Goal: Information Seeking & Learning: Learn about a topic

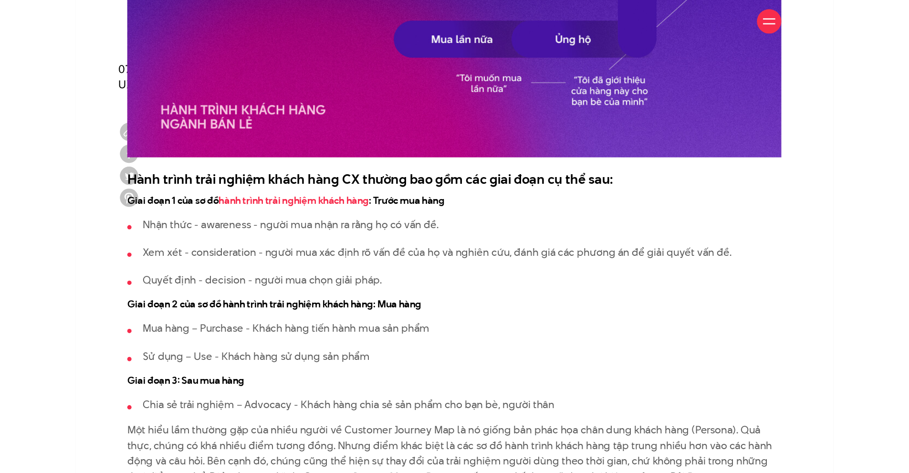
scroll to position [1097, 0]
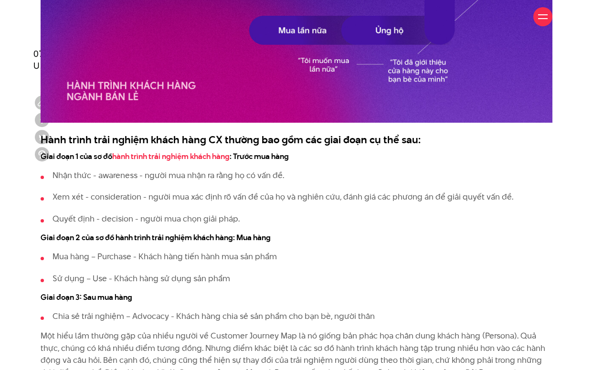
drag, startPoint x: 100, startPoint y: 252, endPoint x: 168, endPoint y: 261, distance: 68.3
click at [160, 261] on li "Mua hàng – Purchase - Khách hàng tiến hành mua sản phẩm" at bounding box center [297, 257] width 512 height 12
click at [287, 259] on li "Mua hàng – Purchase - Khách hàng tiến hành mua sản phẩm" at bounding box center [297, 257] width 512 height 12
click at [126, 156] on link "hành trình trải nghiệm khách hàng" at bounding box center [170, 156] width 117 height 11
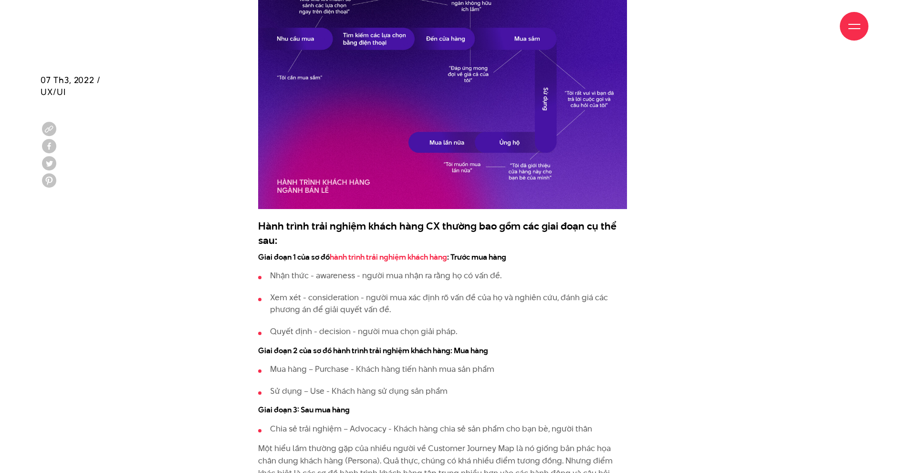
scroll to position [1241, 0]
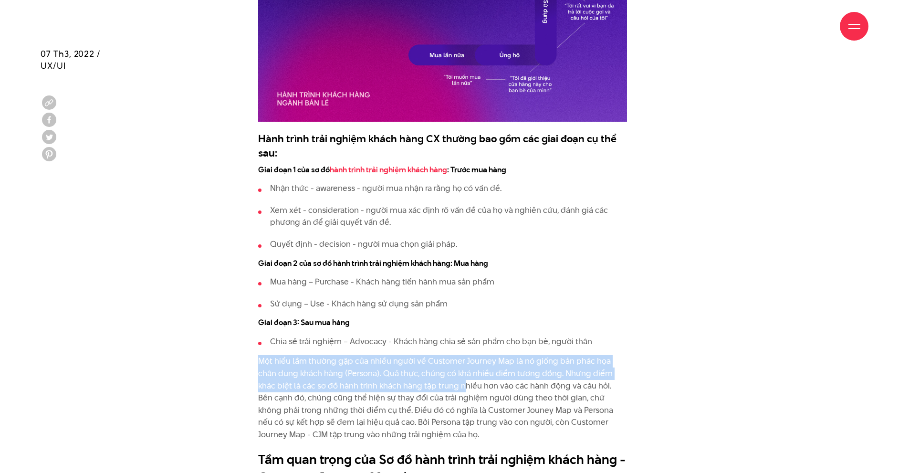
drag, startPoint x: 254, startPoint y: 353, endPoint x: 430, endPoint y: 385, distance: 178.9
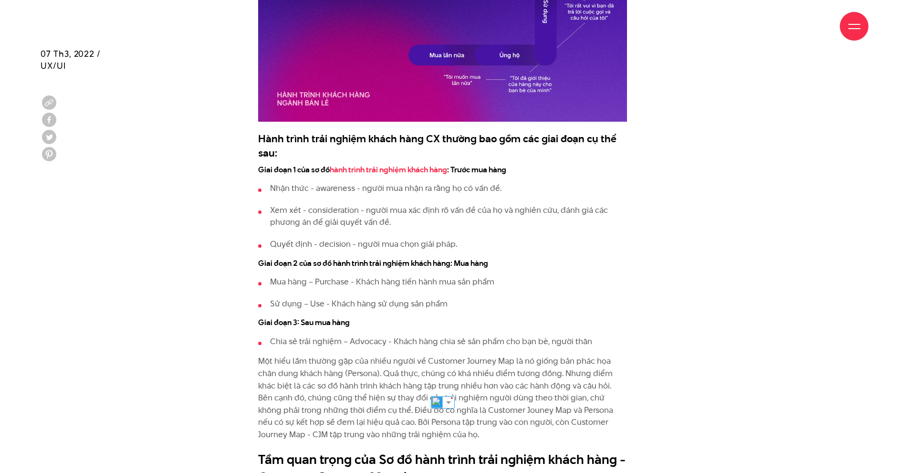
click at [327, 369] on p "Một hiểu lầm thường gặp của nhiều người về Customer Journey Map là nó giống bản…" at bounding box center [442, 397] width 369 height 85
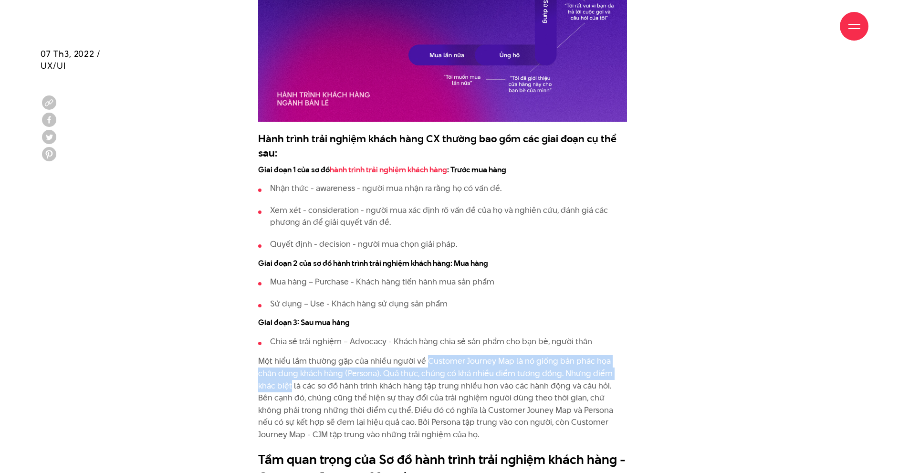
drag, startPoint x: 425, startPoint y: 360, endPoint x: 497, endPoint y: 389, distance: 77.7
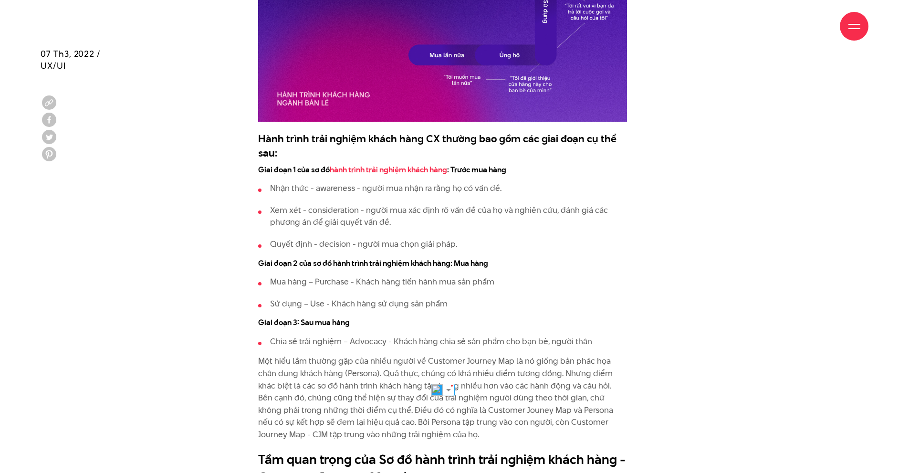
click at [378, 369] on p "Một hiểu lầm thường gặp của nhiều người về Customer Journey Map là nó giống bản…" at bounding box center [442, 397] width 369 height 85
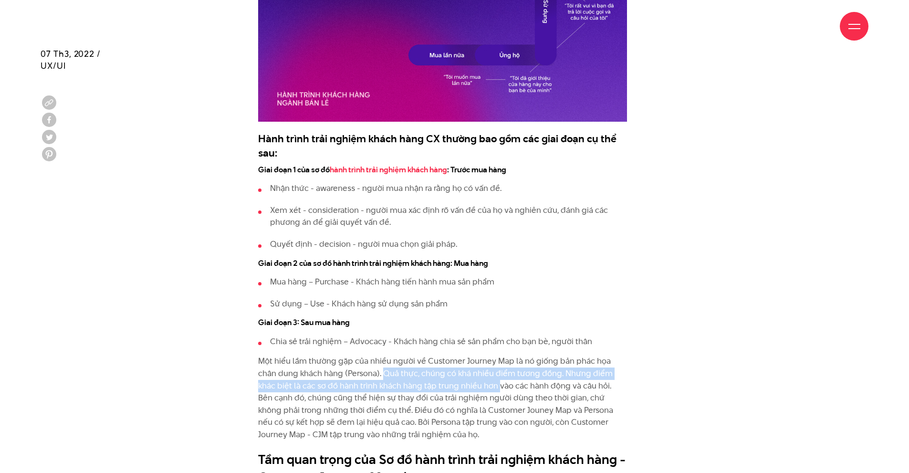
drag, startPoint x: 366, startPoint y: 371, endPoint x: 463, endPoint y: 391, distance: 99.4
click at [463, 369] on p "Một hiểu lầm thường gặp của nhiều người về Customer Journey Map là nó giống bản…" at bounding box center [442, 397] width 369 height 85
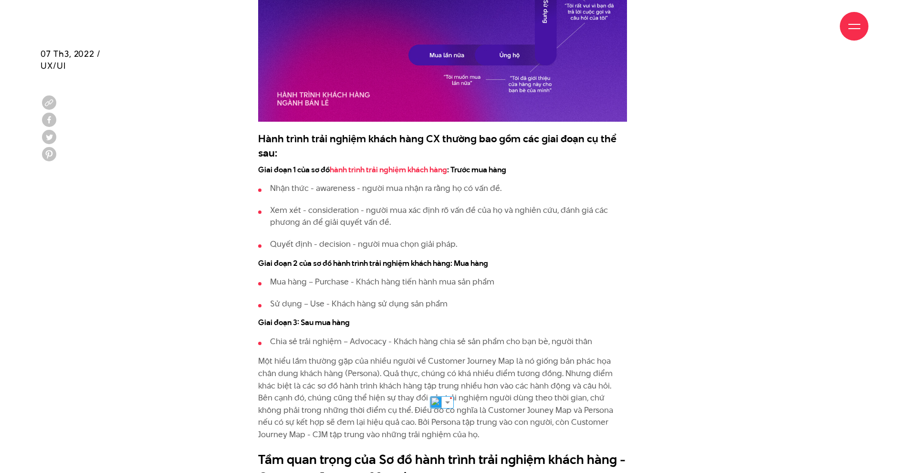
click at [388, 345] on li "Chia sẻ trải nghiệm – Advocacy - Khách hàng chia sẻ sản phẩm cho bạn bè, người …" at bounding box center [442, 341] width 369 height 12
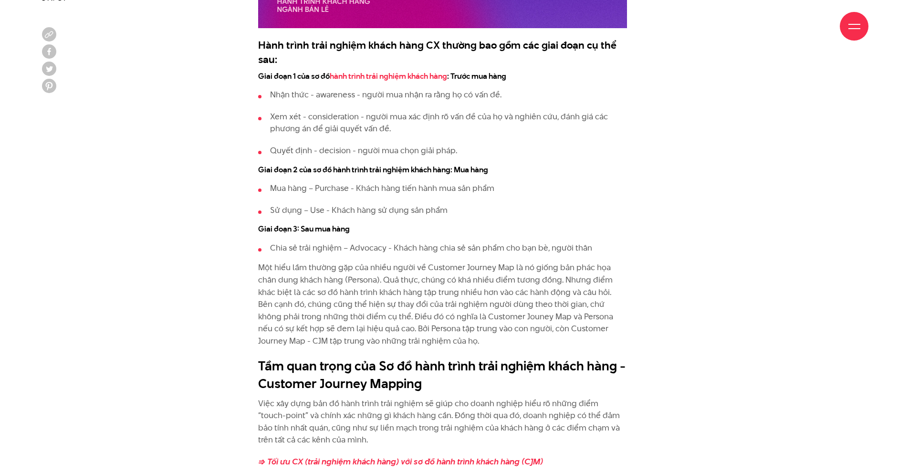
scroll to position [1336, 0]
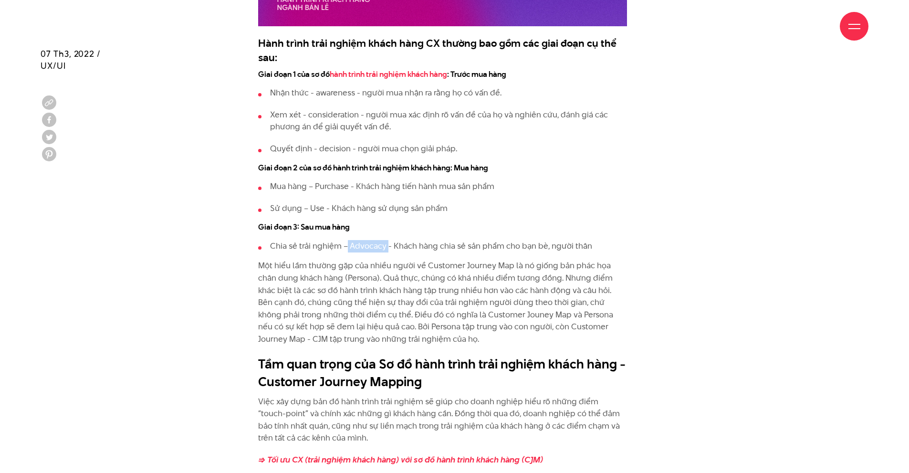
drag, startPoint x: 348, startPoint y: 246, endPoint x: 388, endPoint y: 244, distance: 40.6
click at [388, 244] on li "Chia sẻ trải nghiệm – Advocacy - Khách hàng chia sẻ sản phẩm cho bạn bè, người …" at bounding box center [442, 246] width 369 height 12
click at [365, 264] on img at bounding box center [362, 262] width 12 height 12
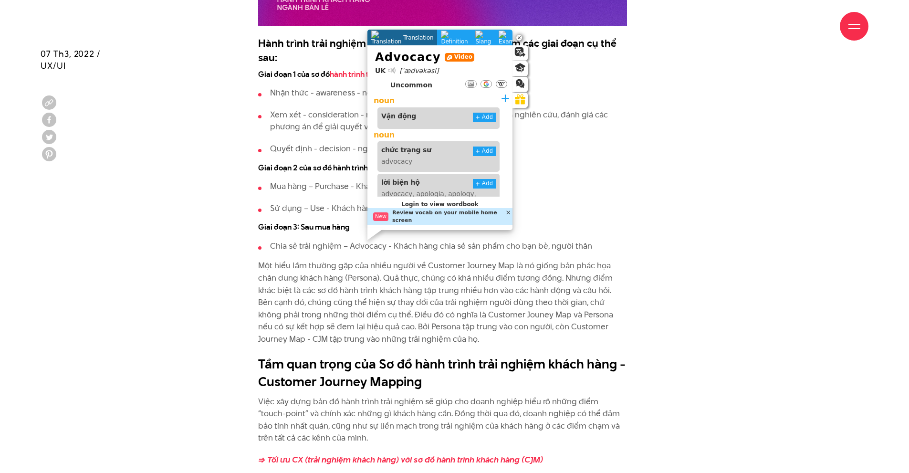
click at [446, 271] on p "Một hiểu lầm thường gặp của nhiều người về Customer Journey Map là nó giống bản…" at bounding box center [442, 302] width 369 height 85
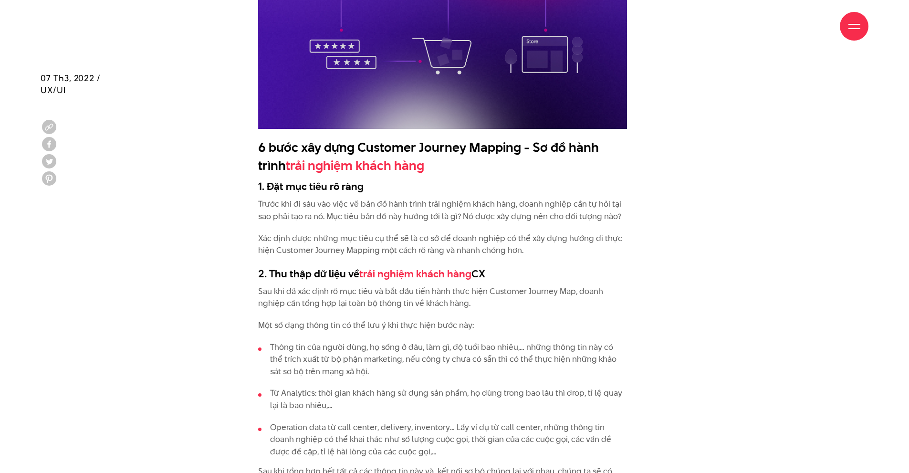
scroll to position [2386, 0]
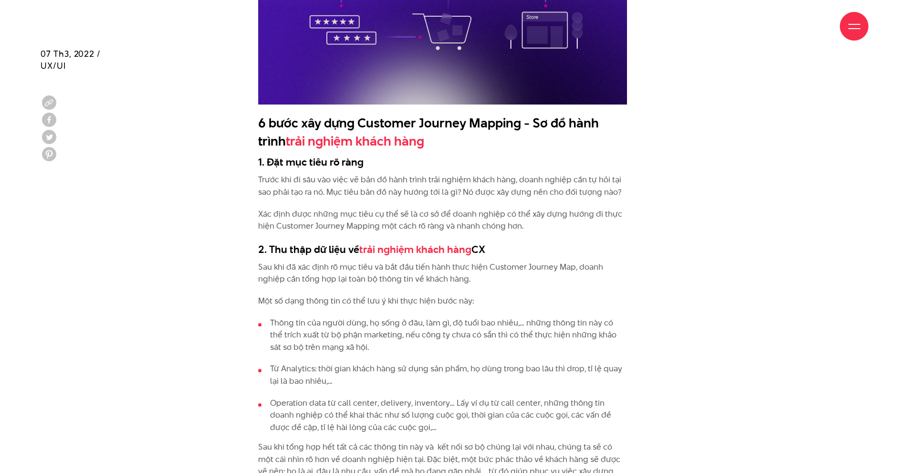
click at [432, 270] on p "Sau khi đã xác định rõ mục tiêu và bắt đầu tiến hành thưc hiện Customer Journey…" at bounding box center [442, 273] width 369 height 24
drag, startPoint x: 405, startPoint y: 288, endPoint x: 374, endPoint y: 295, distance: 31.4
click at [405, 295] on p "Một số dạng thông tin có thể lưu ý khi thực hiện bước này:" at bounding box center [442, 301] width 369 height 12
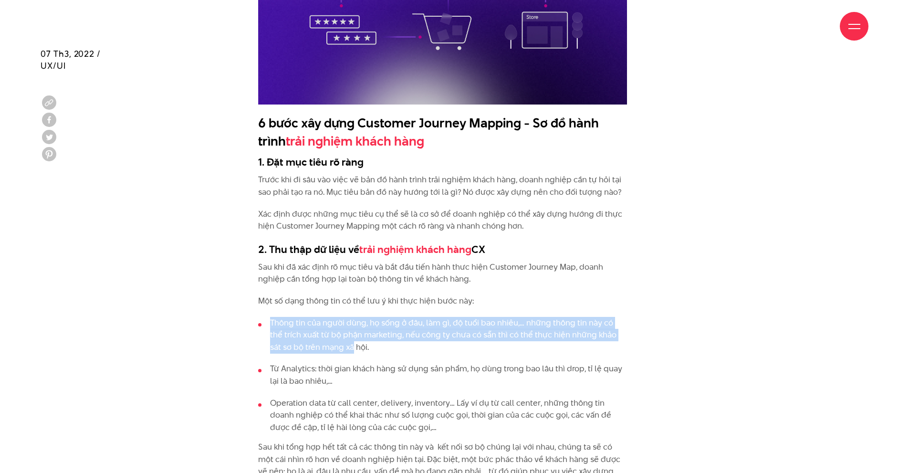
drag, startPoint x: 266, startPoint y: 310, endPoint x: 329, endPoint y: 336, distance: 68.7
click at [329, 336] on li "Thông tin của người dùng, họ sống ở đâu, làm gì, độ tuổi bao nhiêu,… những thôn…" at bounding box center [442, 335] width 369 height 37
click at [311, 328] on li "Thông tin của người dùng, họ sống ở đâu, làm gì, độ tuổi bao nhiêu,… những thôn…" at bounding box center [442, 335] width 369 height 37
drag, startPoint x: 327, startPoint y: 303, endPoint x: 314, endPoint y: 295, distance: 14.3
click at [326, 303] on div "Customer Journey Map - Sơ đồ hành trình trải nghiệm khách hàng là gì? Customer …" at bounding box center [442, 205] width 369 height 3122
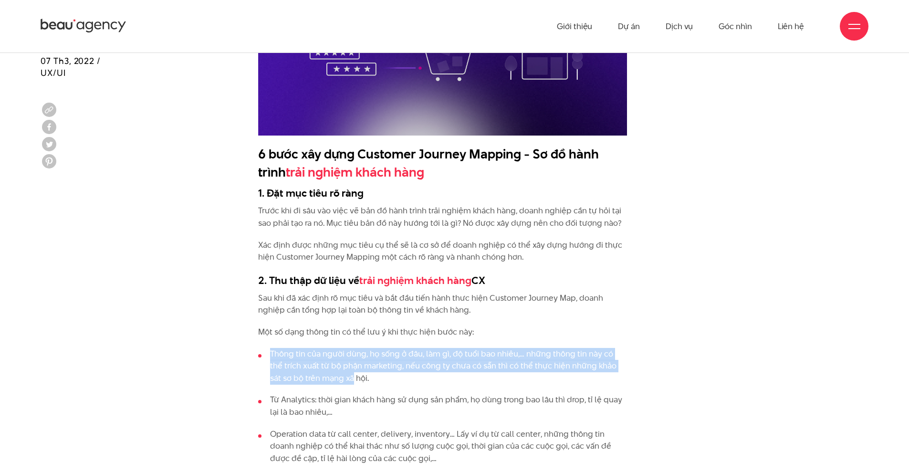
scroll to position [2338, 0]
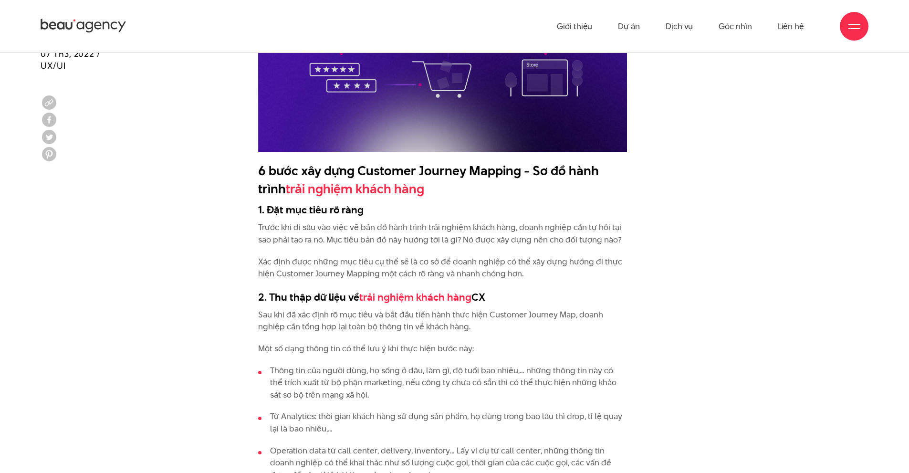
click at [148, 234] on div "Customer Journey Map - Sơ đồ hành trình trải nghiệm khách hàng là gì? Customer …" at bounding box center [455, 255] width 852 height 3137
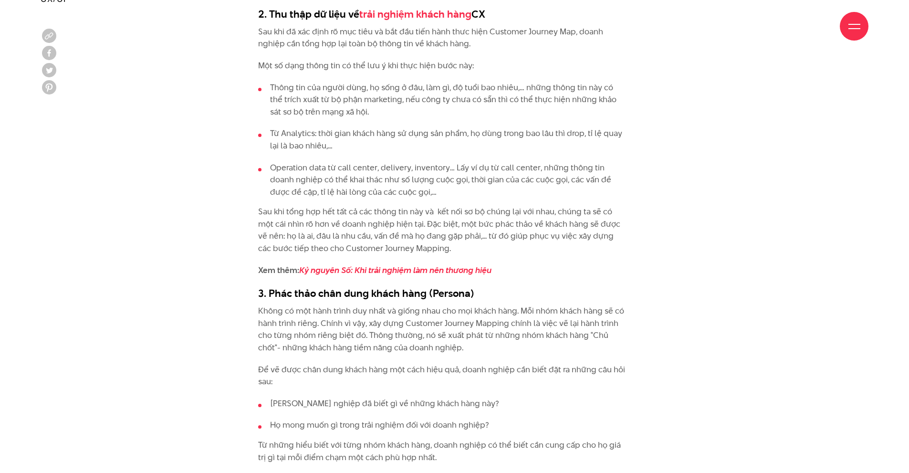
scroll to position [2624, 0]
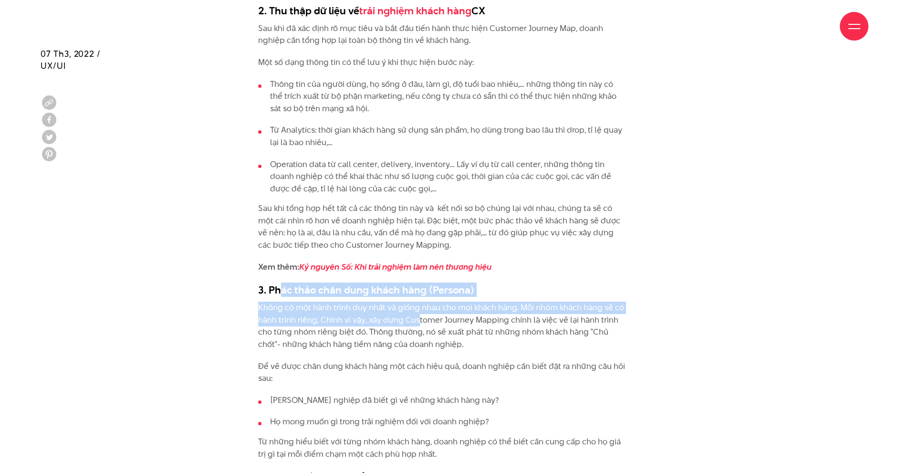
drag, startPoint x: 278, startPoint y: 284, endPoint x: 417, endPoint y: 317, distance: 142.8
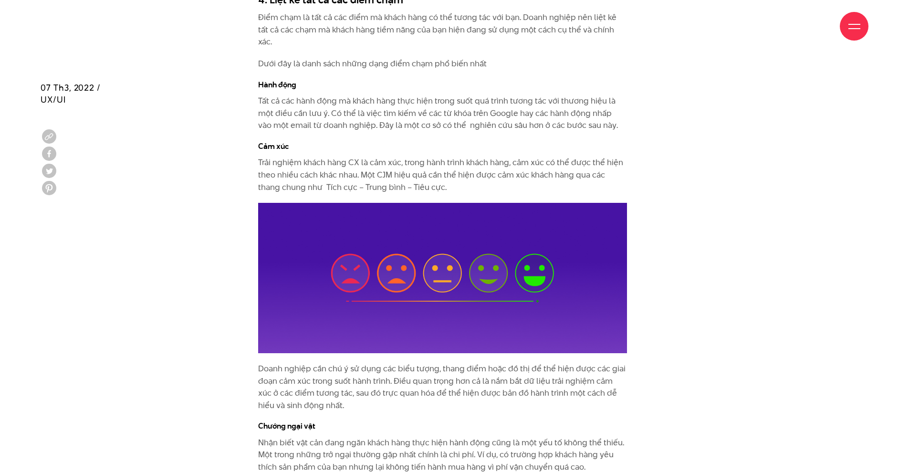
scroll to position [3245, 0]
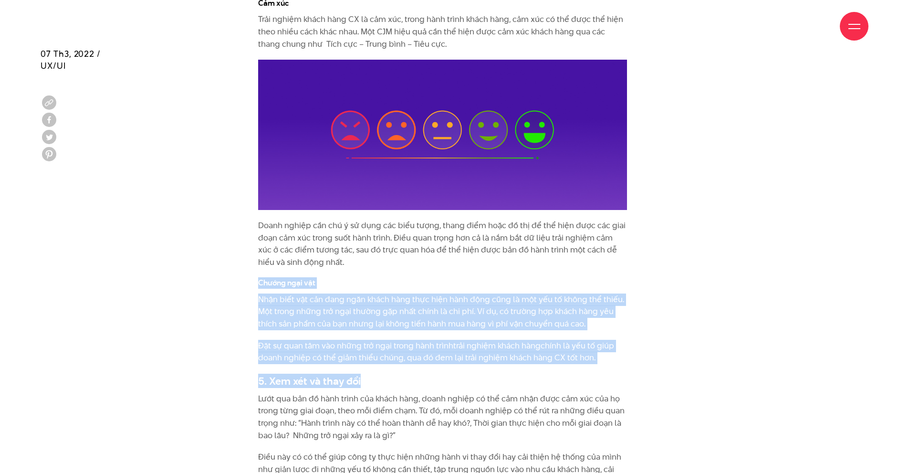
drag, startPoint x: 247, startPoint y: 261, endPoint x: 602, endPoint y: 338, distance: 362.9
drag, startPoint x: 527, startPoint y: 311, endPoint x: 521, endPoint y: 308, distance: 6.6
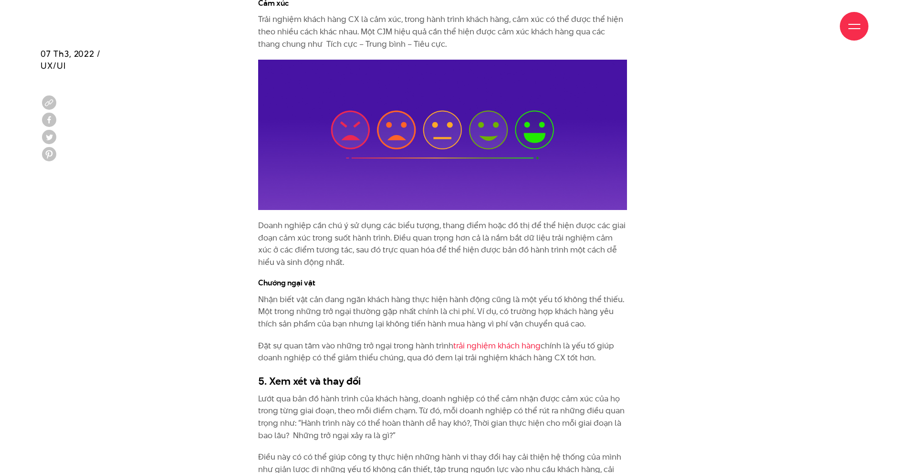
click at [333, 278] on h4 "Chướng ngại vật" at bounding box center [442, 283] width 369 height 11
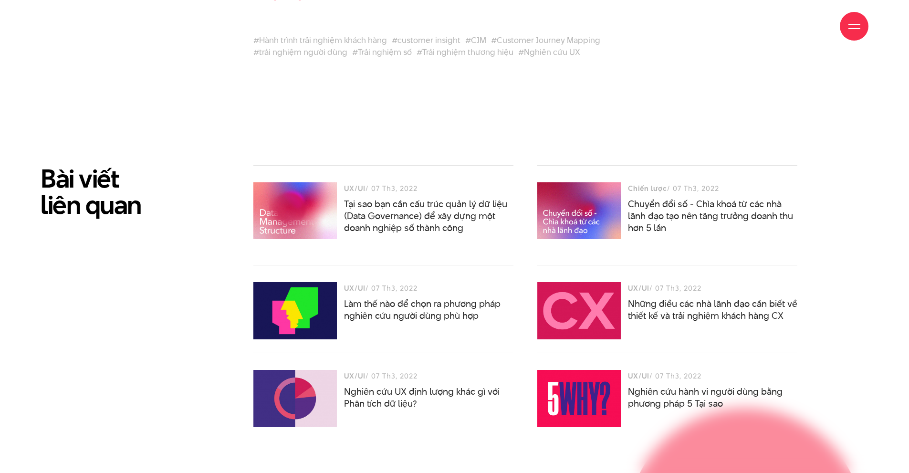
scroll to position [4151, 0]
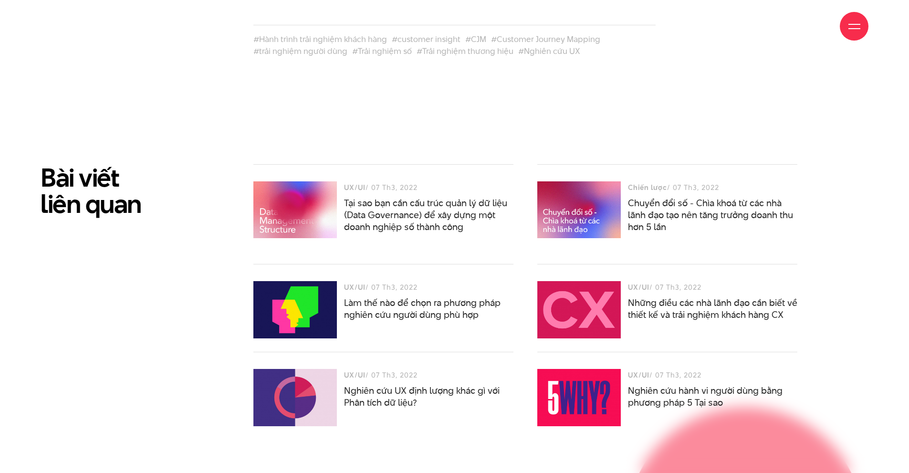
drag, startPoint x: 185, startPoint y: 41, endPoint x: 219, endPoint y: 4, distance: 49.6
click at [184, 41] on div "Giới thiệu Dự án Dịch vụ Góc nhìn Liên hệ" at bounding box center [455, 26] width 828 height 52
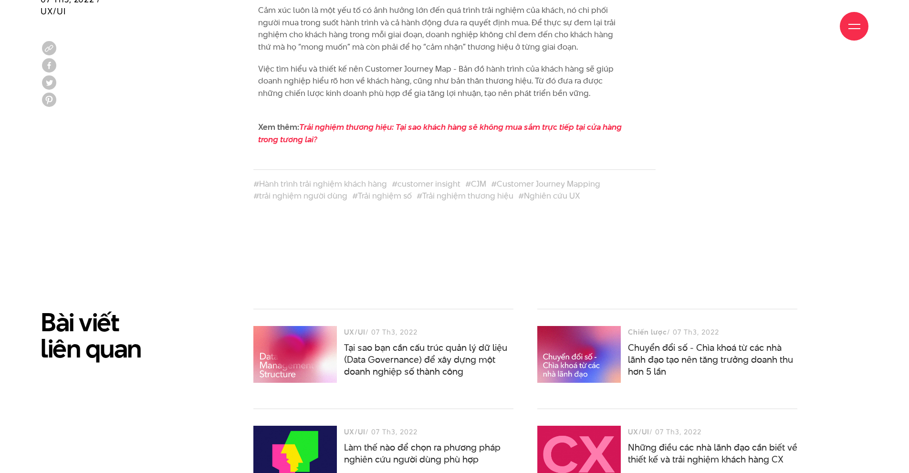
scroll to position [4103, 0]
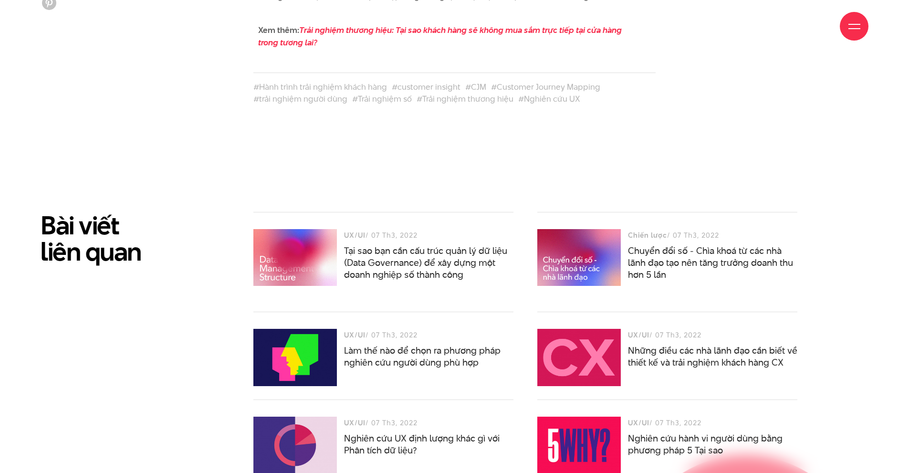
click at [549, 331] on div at bounding box center [579, 357] width 84 height 57
click at [592, 344] on link "Những điều các nhà lãnh đạo cần biết về thiết kế và trải nghiệm khách hàng CX" at bounding box center [712, 356] width 169 height 25
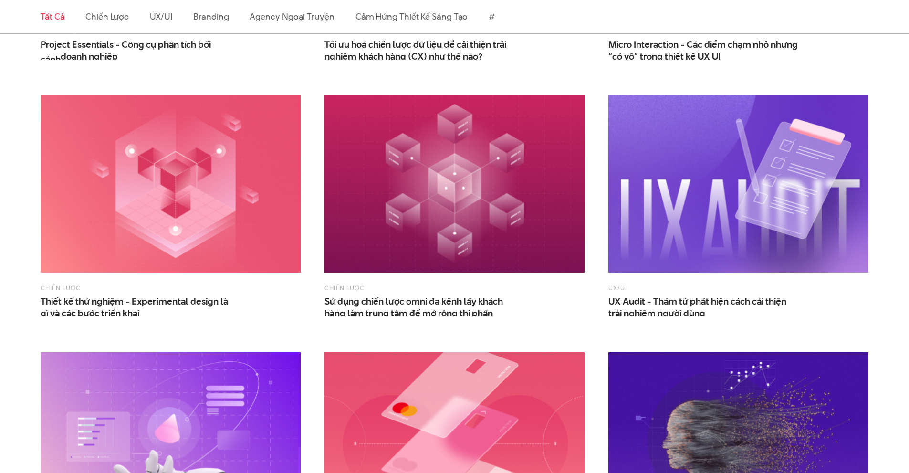
scroll to position [1193, 0]
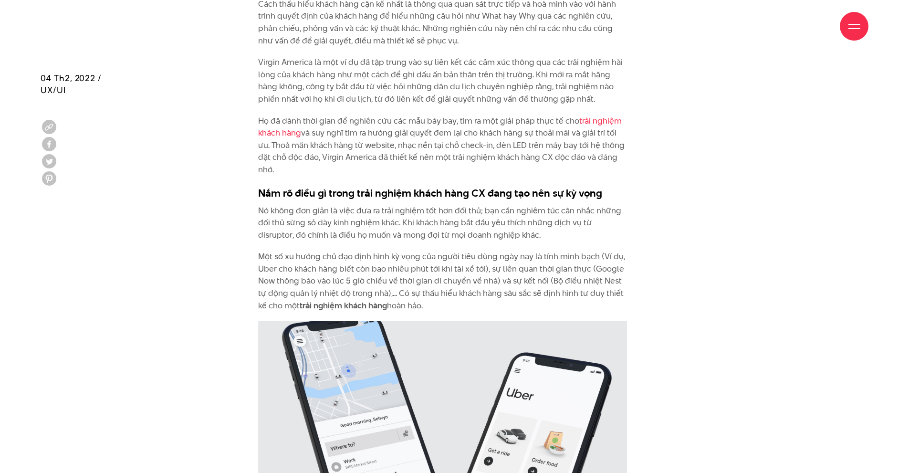
scroll to position [1622, 0]
drag, startPoint x: 362, startPoint y: 214, endPoint x: 359, endPoint y: 219, distance: 6.0
click at [362, 215] on p "Nó không đơn giản là việc đưa ra trải nghiệm tốt hơn đối thủ; bạn cần nghiêm tú…" at bounding box center [442, 222] width 369 height 37
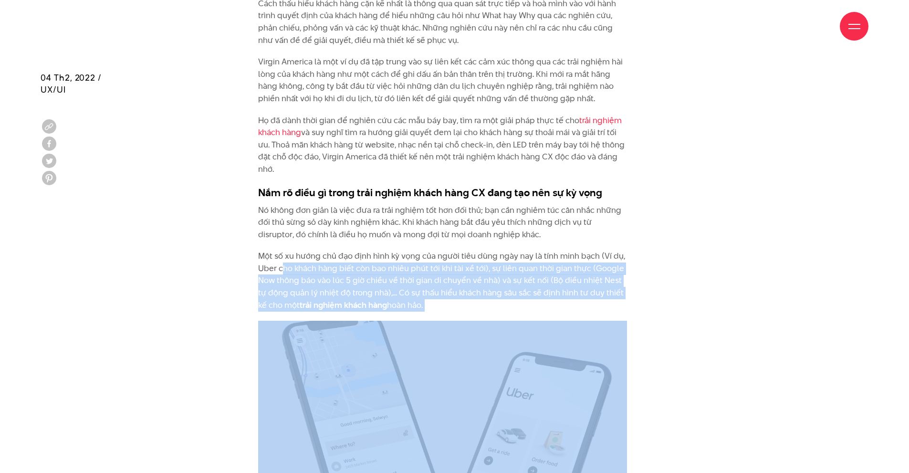
drag, startPoint x: 303, startPoint y: 280, endPoint x: 310, endPoint y: 288, distance: 10.5
click at [310, 288] on div "Để đáp ứng những yêu cầu ngày càng cao và chọn lọc từ phía khách hàng, những nh…" at bounding box center [442, 20] width 369 height 1804
click at [189, 354] on div "Để đáp ứng những yêu cầu ngày càng cao và chọn lọc từ phía khách hàng, những nh…" at bounding box center [455, 24] width 852 height 1813
click at [197, 337] on div "Để đáp ứng những yêu cầu ngày càng cao và chọn lọc từ phía khách hàng, những nh…" at bounding box center [455, 24] width 852 height 1813
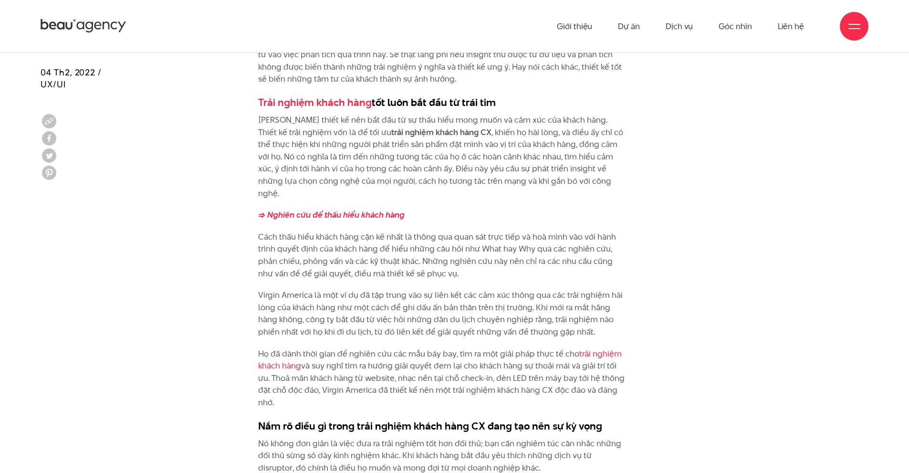
scroll to position [1384, 0]
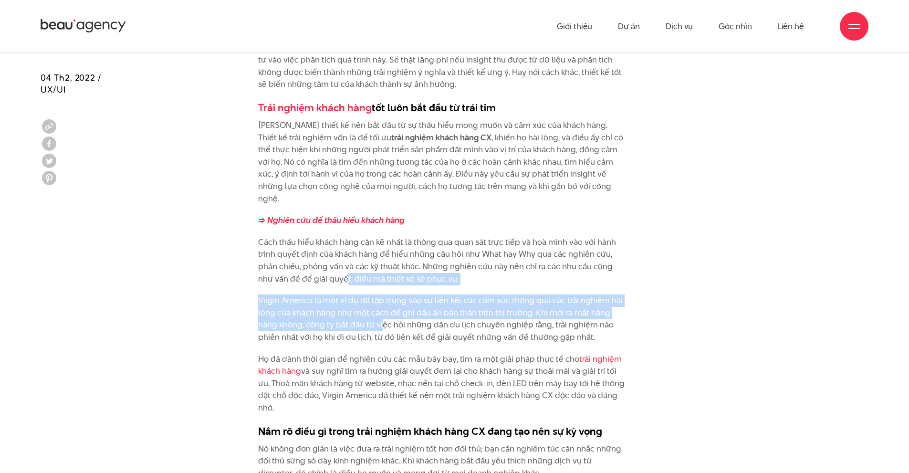
drag, startPoint x: 345, startPoint y: 257, endPoint x: 341, endPoint y: 337, distance: 80.7
click at [383, 305] on div "Để đáp ứng những yêu cầu ngày càng cao và chọn lọc từ phía khách hàng, những nh…" at bounding box center [442, 258] width 369 height 1804
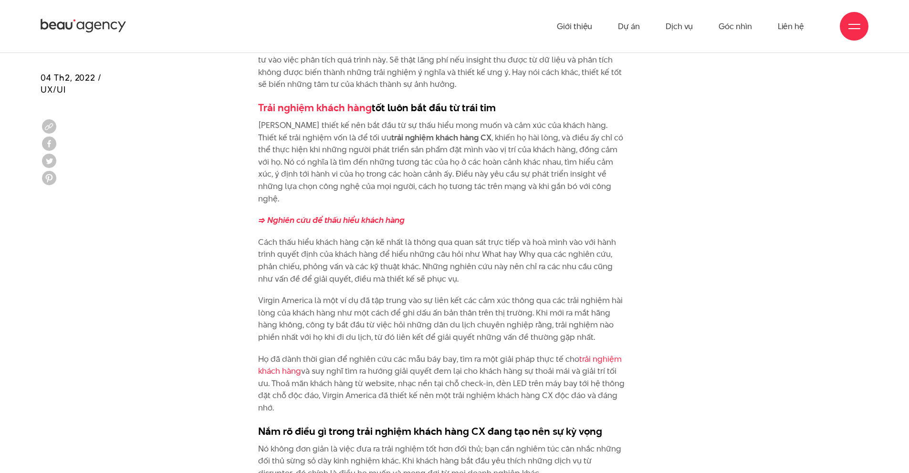
click at [317, 353] on p "Họ đã dành thời gian để nghiên cứu các mẫu báy bay, tìm ra một giải pháp thực t…" at bounding box center [442, 383] width 369 height 61
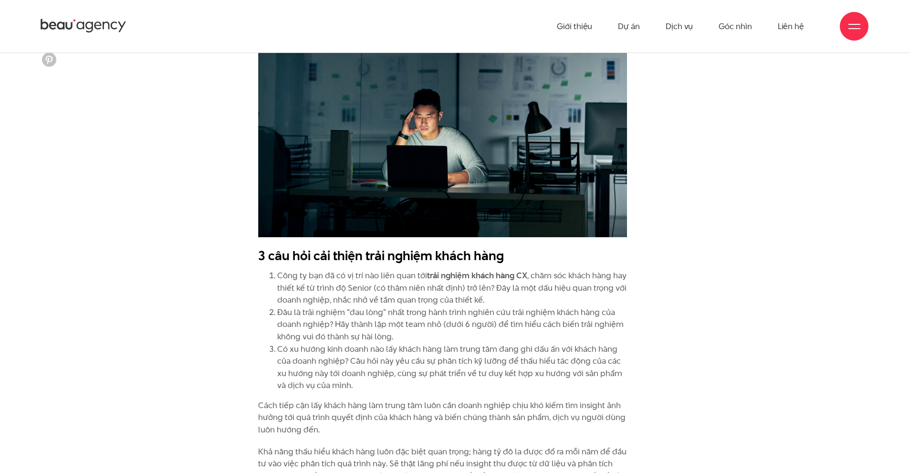
scroll to position [859, 0]
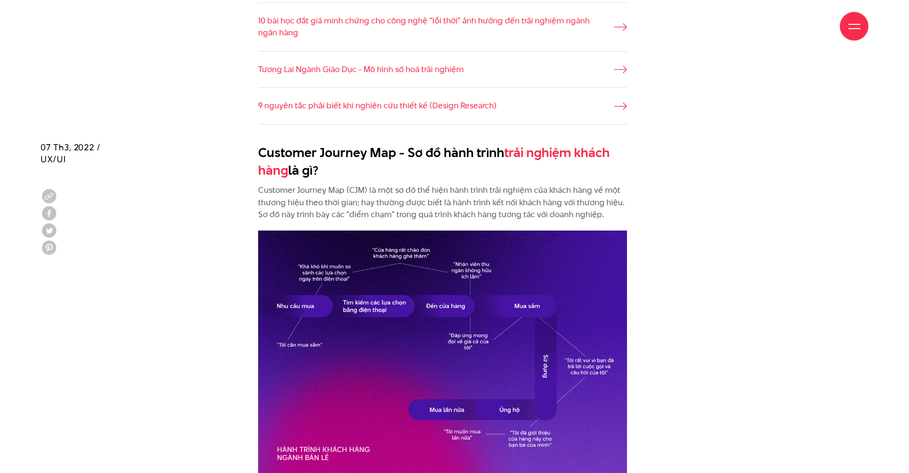
scroll to position [1002, 0]
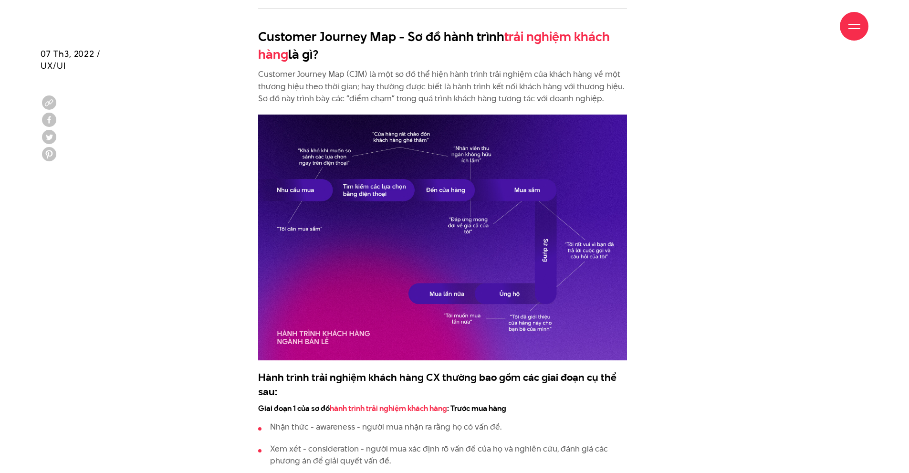
drag, startPoint x: 258, startPoint y: 38, endPoint x: 396, endPoint y: 36, distance: 138.4
click at [370, 48] on div "Giới thiệu Dự án Dịch vụ Góc nhìn Liên hệ" at bounding box center [455, 26] width 828 height 52
click at [389, 36] on div "Giới thiệu Dự án Dịch vụ Góc nhìn Liên hệ" at bounding box center [455, 26] width 828 height 52
click at [388, 37] on div "Giới thiệu Dự án Dịch vụ Góc nhìn Liên hệ" at bounding box center [455, 26] width 828 height 52
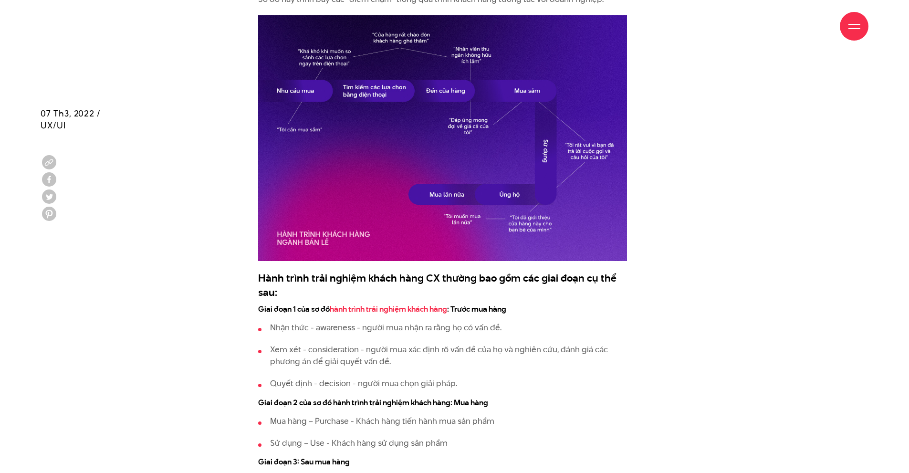
scroll to position [1193, 0]
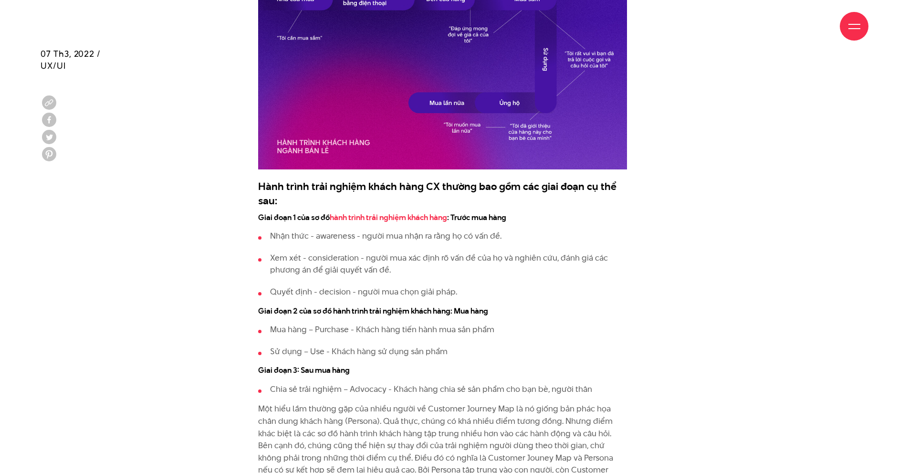
click at [433, 386] on li "Chia sẻ trải nghiệm – Advocacy - Khách hàng chia sẻ sản phẩm cho bạn bè, người …" at bounding box center [442, 389] width 369 height 12
drag, startPoint x: 370, startPoint y: 272, endPoint x: 385, endPoint y: 291, distance: 24.4
click at [385, 291] on ul "Nhận thức - awareness - người mua nhận ra rằng họ có vấn đề. Xem xét - consider…" at bounding box center [442, 264] width 369 height 68
drag, startPoint x: 305, startPoint y: 216, endPoint x: 306, endPoint y: 221, distance: 5.8
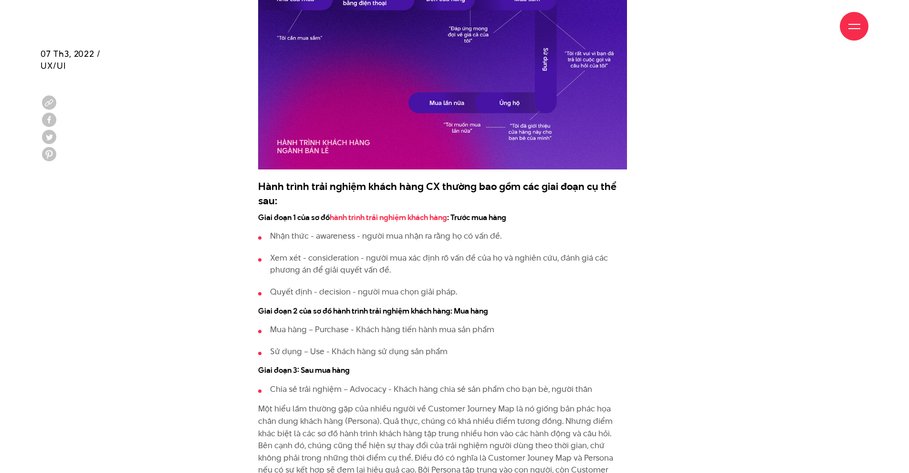
click at [306, 221] on h4 "Giai đoạn 1 của sơ đồ hành trình trải nghiệm khách hàng : Trước mua hàng" at bounding box center [442, 217] width 369 height 11
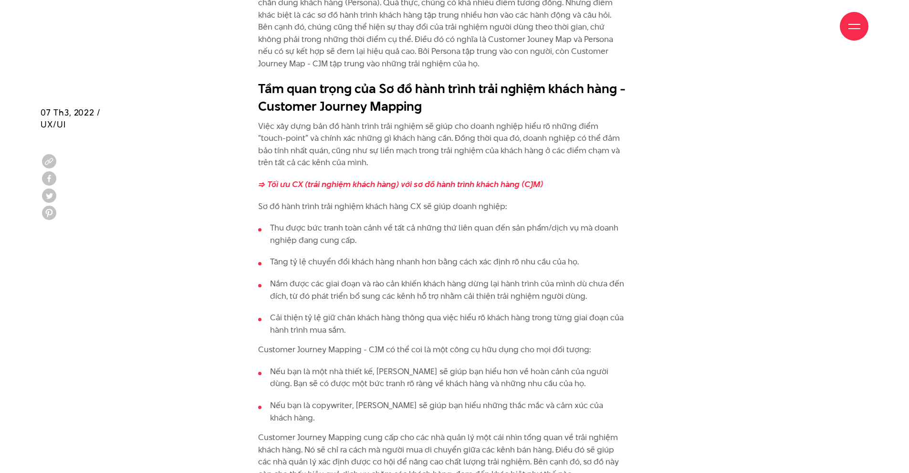
scroll to position [1670, 0]
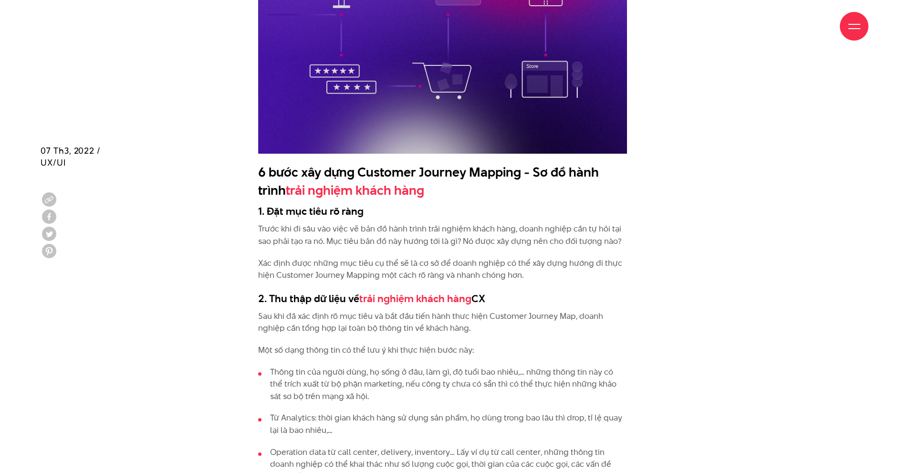
scroll to position [2433, 0]
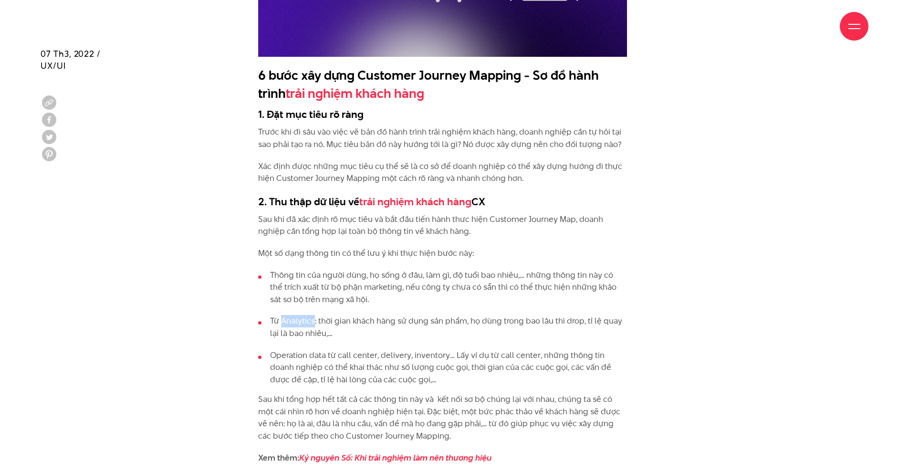
drag, startPoint x: 282, startPoint y: 307, endPoint x: 313, endPoint y: 309, distance: 31.1
click at [313, 315] on li "Từ Analytics: thời gian khách hàng sử dụng sản phẩm, họ dùng trong bao lâu thì …" at bounding box center [442, 327] width 369 height 24
click at [322, 315] on li "Từ Analytics: thời gian khách hàng sử dụng sản phẩm, họ dùng trong bao lâu thì …" at bounding box center [442, 327] width 369 height 24
drag, startPoint x: 314, startPoint y: 308, endPoint x: 281, endPoint y: 302, distance: 34.0
click at [281, 302] on ul "Thông tin của người dùng, họ sống ở đâu, làm gì, độ tuổi bao nhiêu,… những thôn…" at bounding box center [442, 327] width 369 height 117
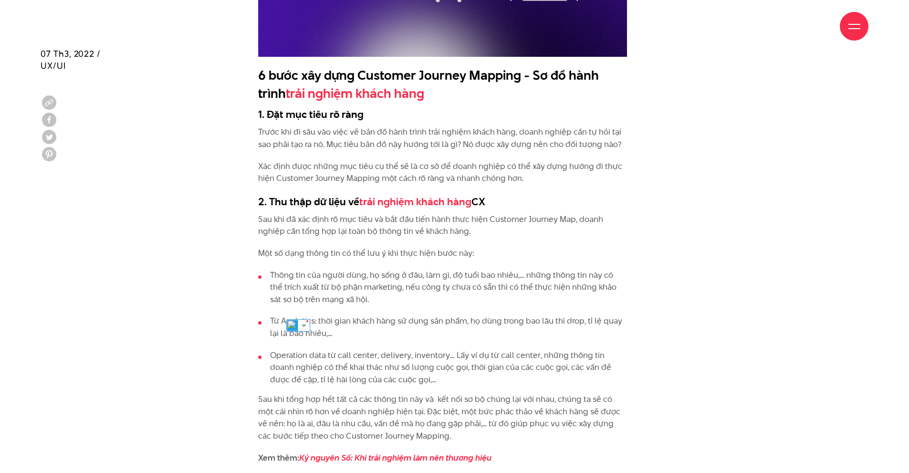
click at [111, 381] on div "Customer Journey Map - Sơ đồ hành trình trải nghiệm khách hàng là gì? Customer …" at bounding box center [455, 159] width 852 height 3137
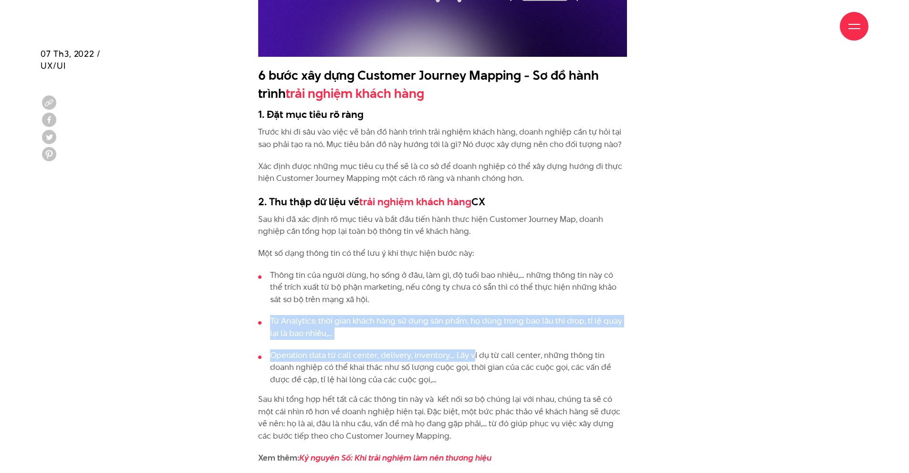
drag, startPoint x: 399, startPoint y: 282, endPoint x: 470, endPoint y: 342, distance: 93.1
click at [470, 342] on ul "Thông tin của người dùng, họ sống ở đâu, làm gì, độ tuổi bao nhiêu,… những thôn…" at bounding box center [442, 327] width 369 height 117
click at [311, 349] on li "Operation data từ call center, delivery, inventory… Lấy ví dụ từ call center, n…" at bounding box center [442, 367] width 369 height 37
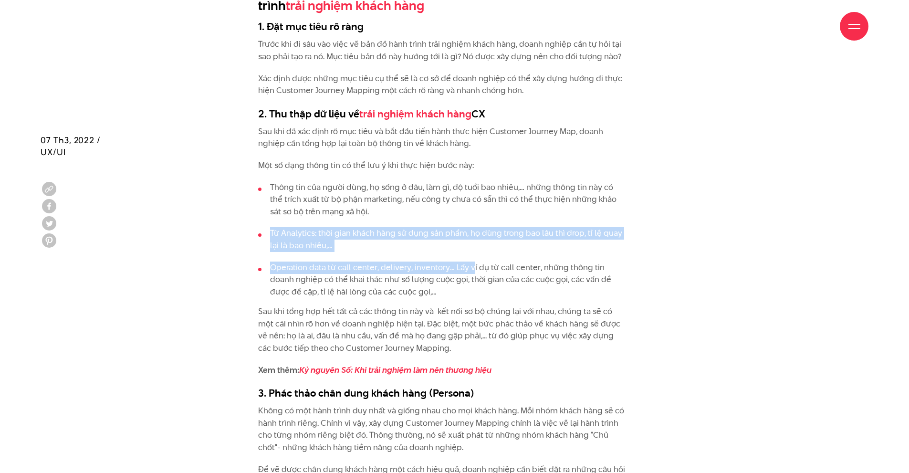
scroll to position [2624, 0]
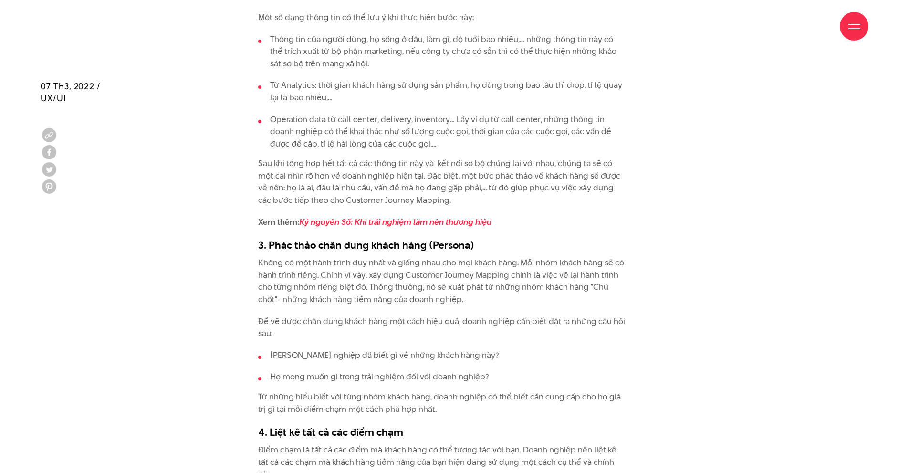
scroll to position [2767, 0]
